Goal: Find specific page/section: Find specific page/section

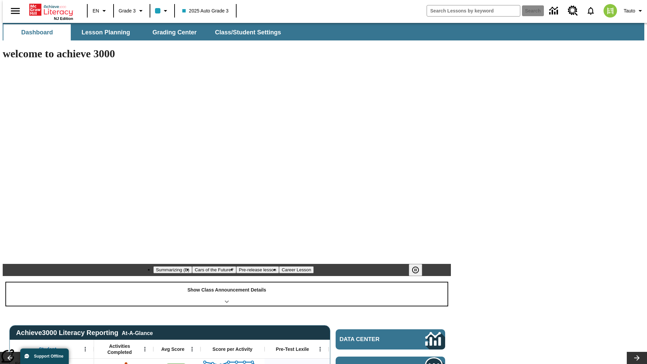
click at [227, 282] on div "Show Class Announcement Details" at bounding box center [226, 293] width 441 height 23
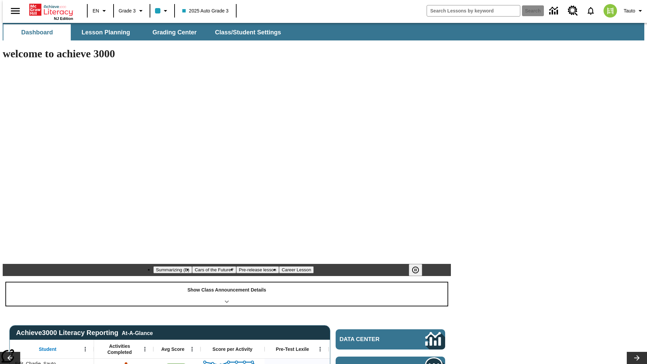
click at [227, 282] on div "Show Class Announcement Details" at bounding box center [226, 293] width 441 height 23
